Goal: Entertainment & Leisure: Consume media (video, audio)

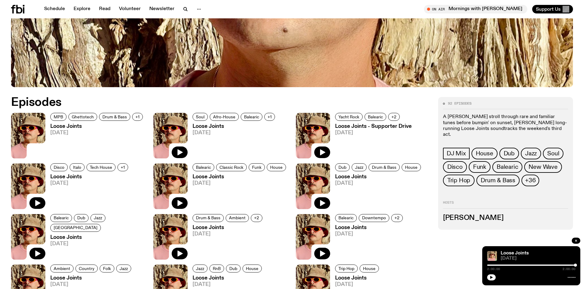
scroll to position [221, 0]
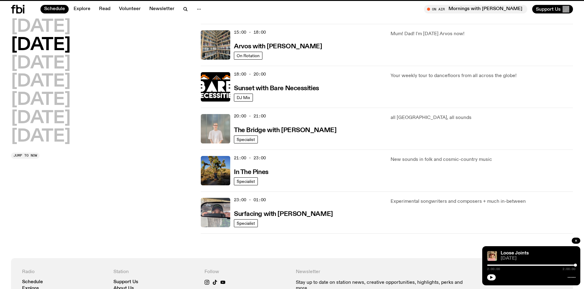
scroll to position [232, 0]
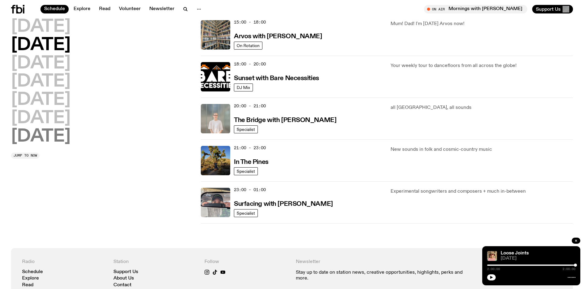
click at [44, 132] on h2 "[DATE]" at bounding box center [40, 136] width 59 height 17
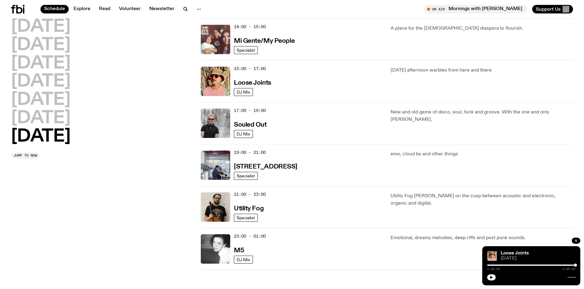
scroll to position [332, 0]
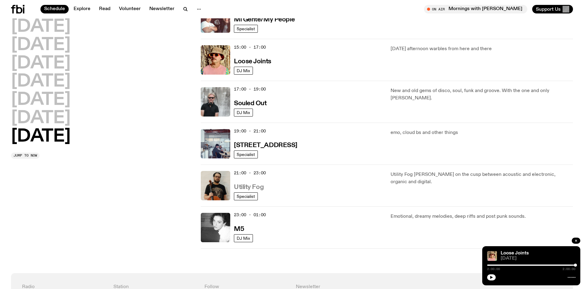
click at [240, 187] on h3 "Utility Fog" at bounding box center [249, 187] width 30 height 6
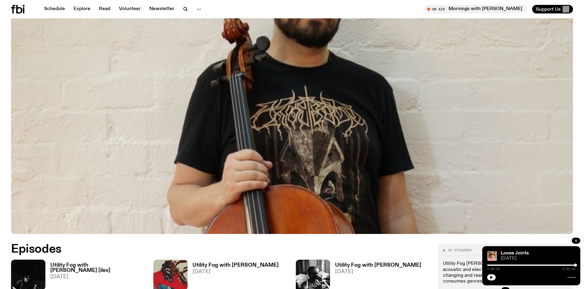
scroll to position [302, 0]
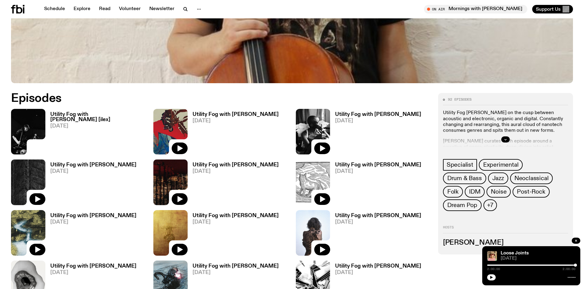
click at [166, 118] on img at bounding box center [170, 132] width 34 height 46
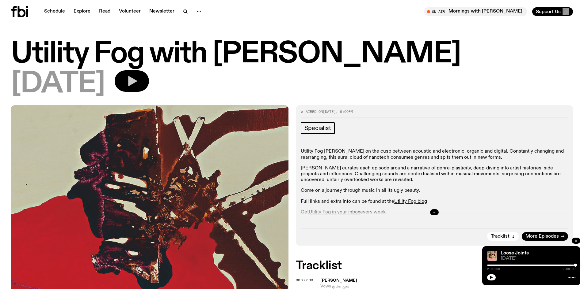
click at [138, 80] on icon "button" at bounding box center [132, 81] width 12 height 12
